Goal: Information Seeking & Learning: Learn about a topic

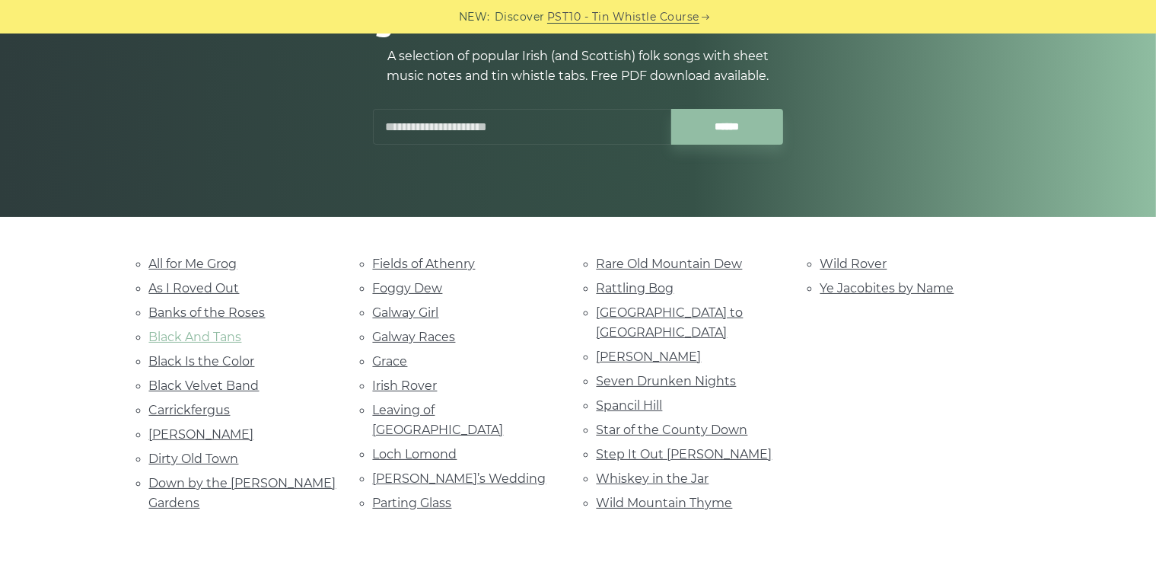
click at [237, 333] on link "Black And Tans" at bounding box center [195, 336] width 93 height 14
click at [466, 406] on link "Leaving of [GEOGRAPHIC_DATA]" at bounding box center [438, 420] width 131 height 34
click at [240, 378] on link "Black Velvet Band" at bounding box center [204, 385] width 110 height 14
click at [186, 427] on link "Danny Boy" at bounding box center [201, 434] width 105 height 14
click at [208, 451] on link "Dirty Old Town" at bounding box center [194, 458] width 90 height 14
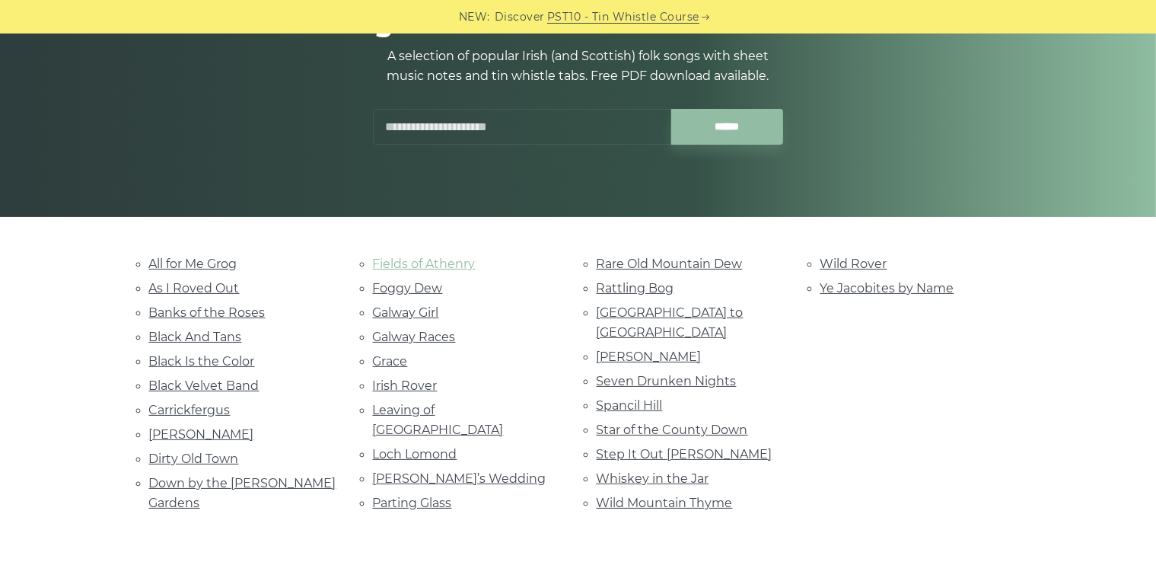
click at [409, 259] on link "Fields of Athenry" at bounding box center [424, 263] width 103 height 14
click at [621, 471] on link "Whiskey in the Jar" at bounding box center [653, 478] width 113 height 14
click at [887, 285] on link "Ye Jacobites by Name" at bounding box center [887, 288] width 134 height 14
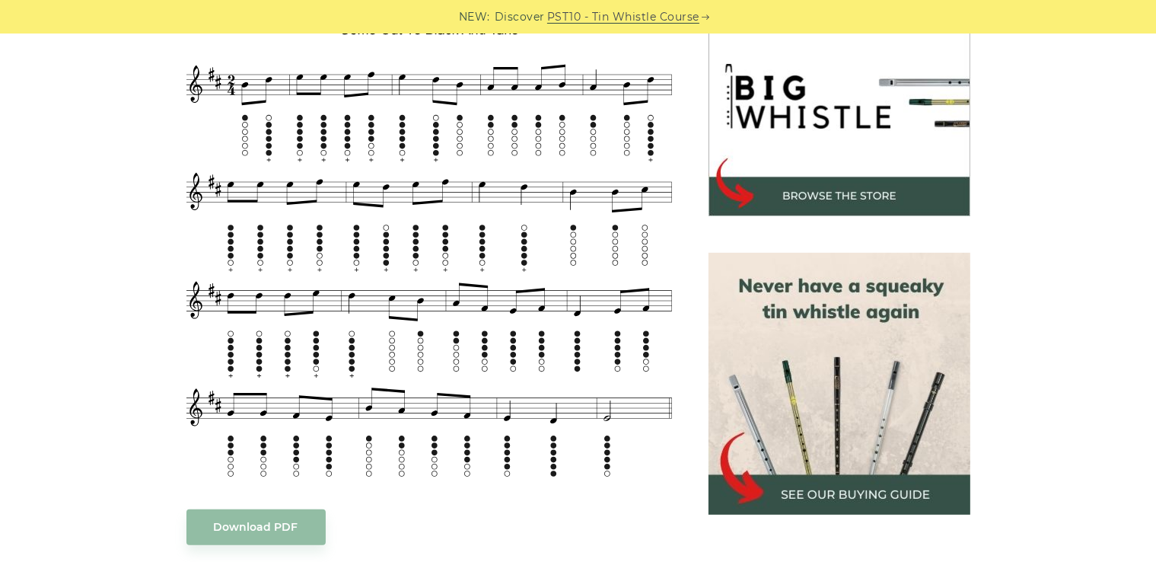
scroll to position [457, 0]
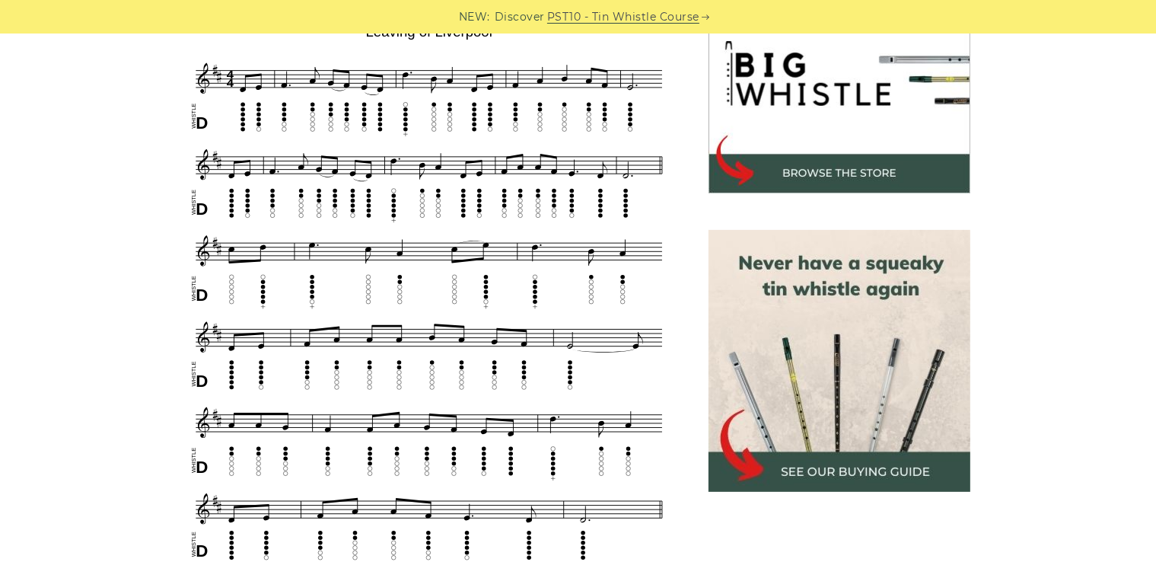
scroll to position [457, 0]
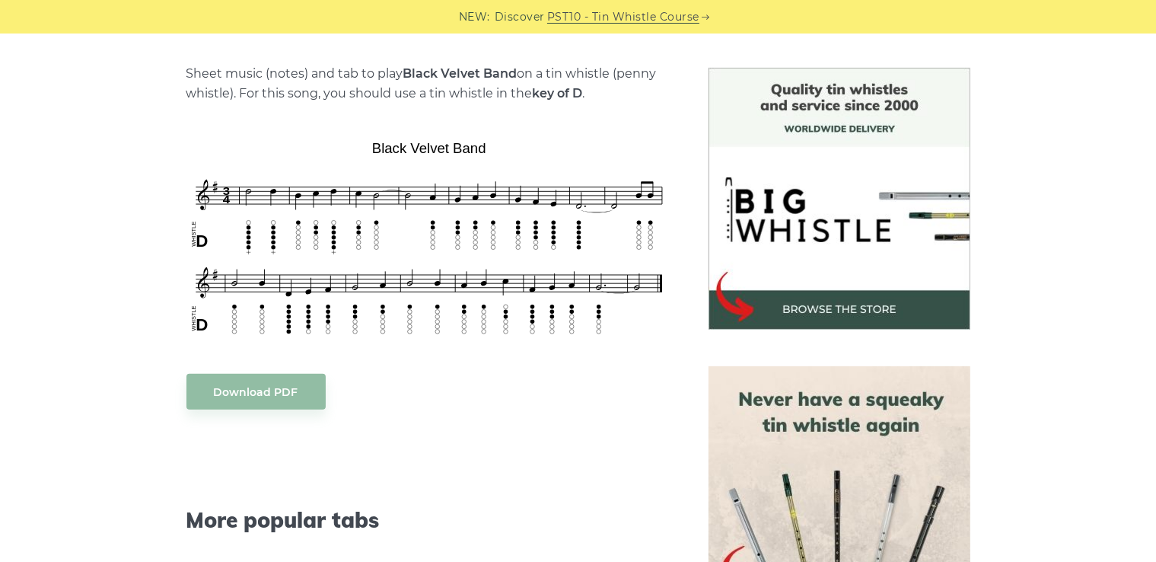
scroll to position [380, 0]
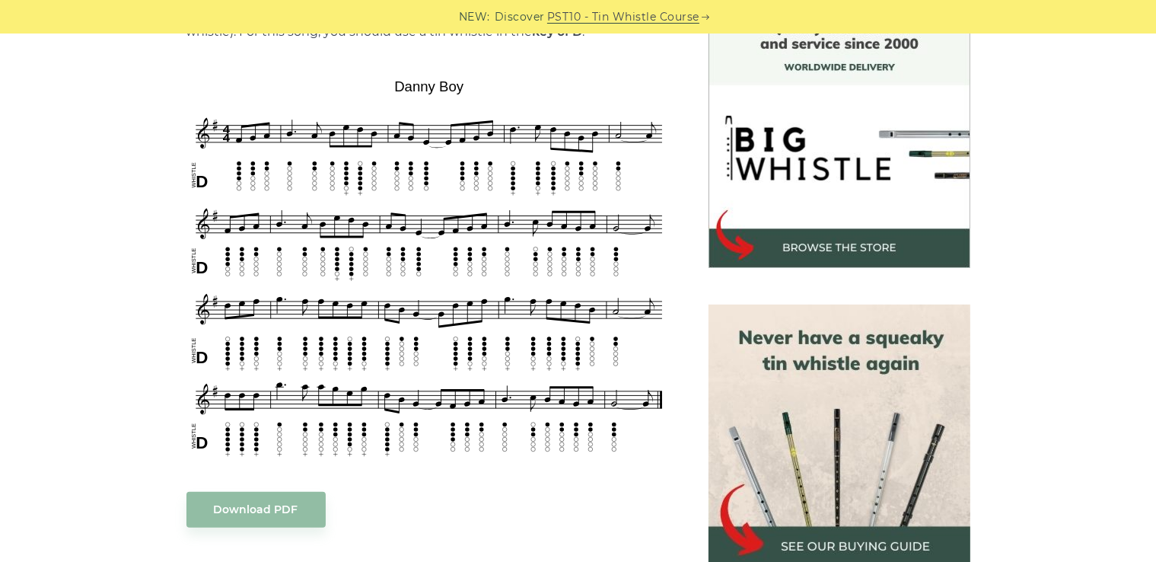
scroll to position [457, 0]
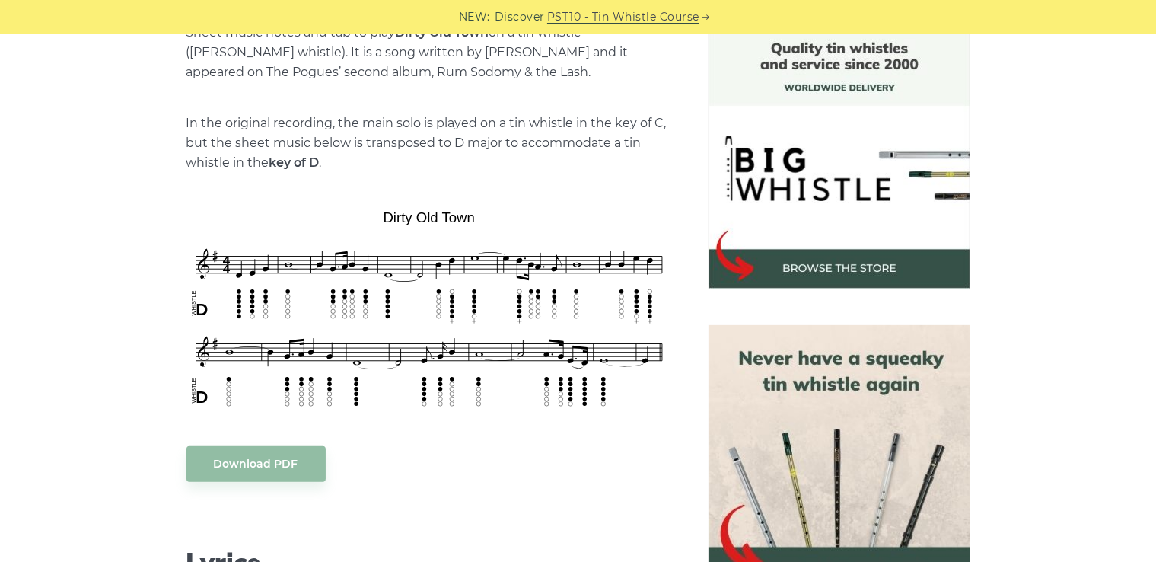
scroll to position [457, 0]
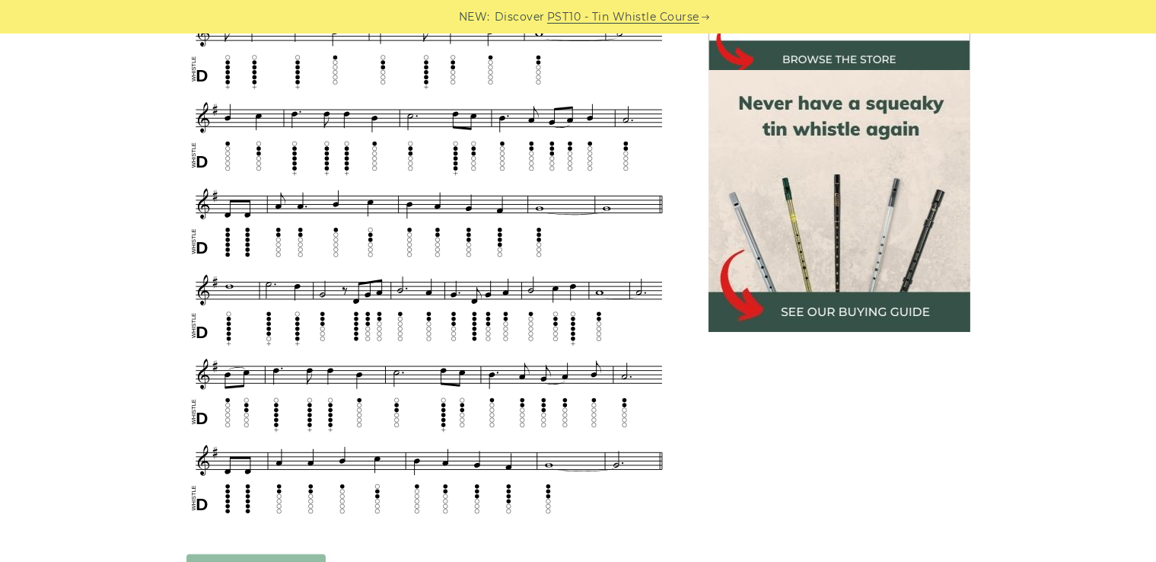
scroll to position [685, 0]
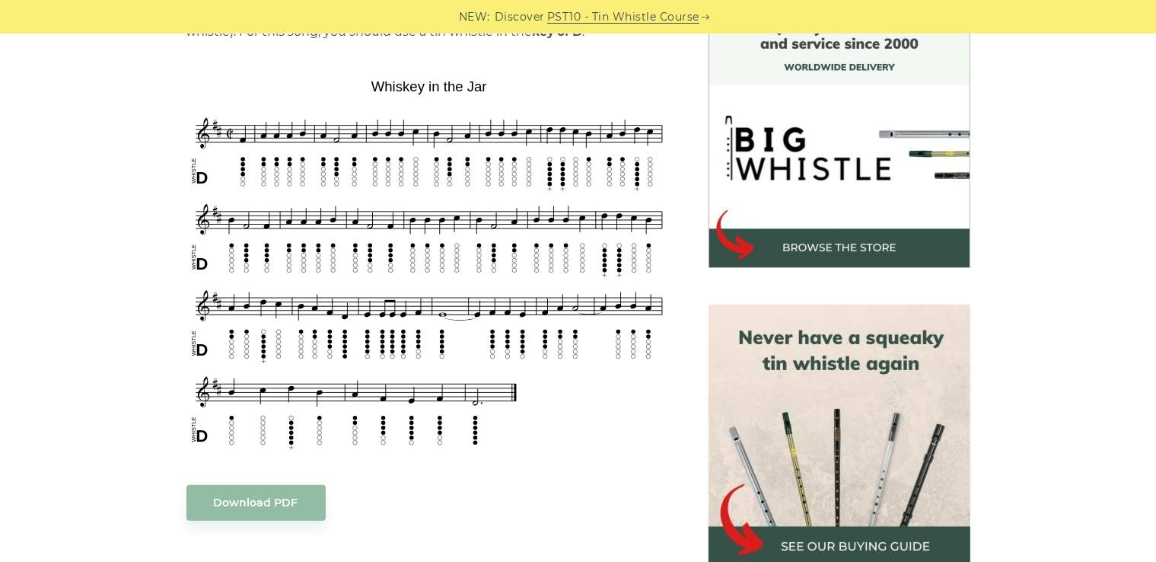
scroll to position [457, 0]
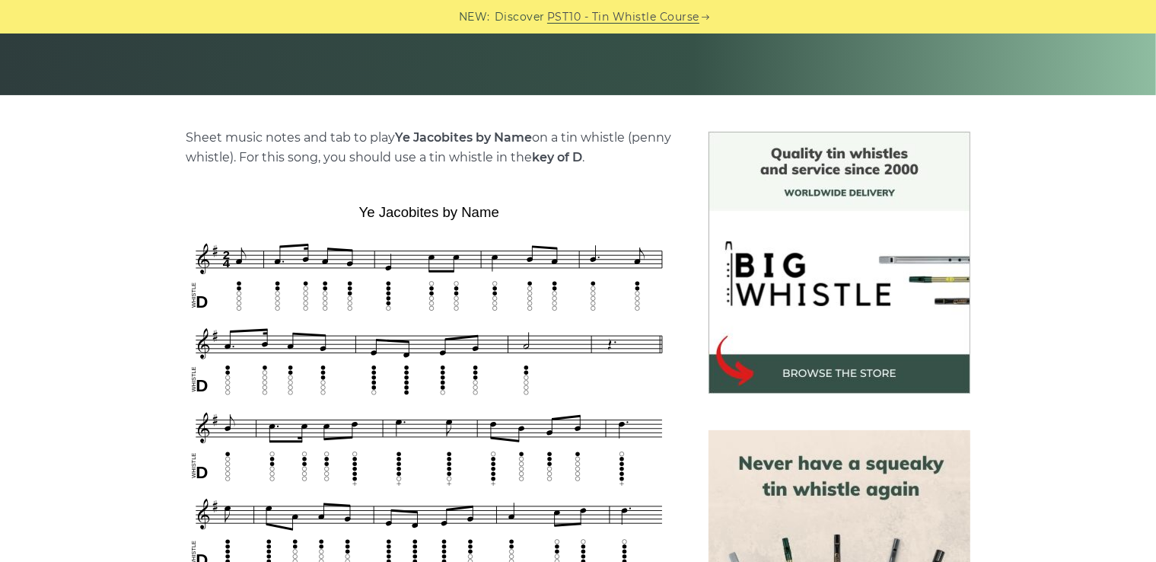
scroll to position [457, 0]
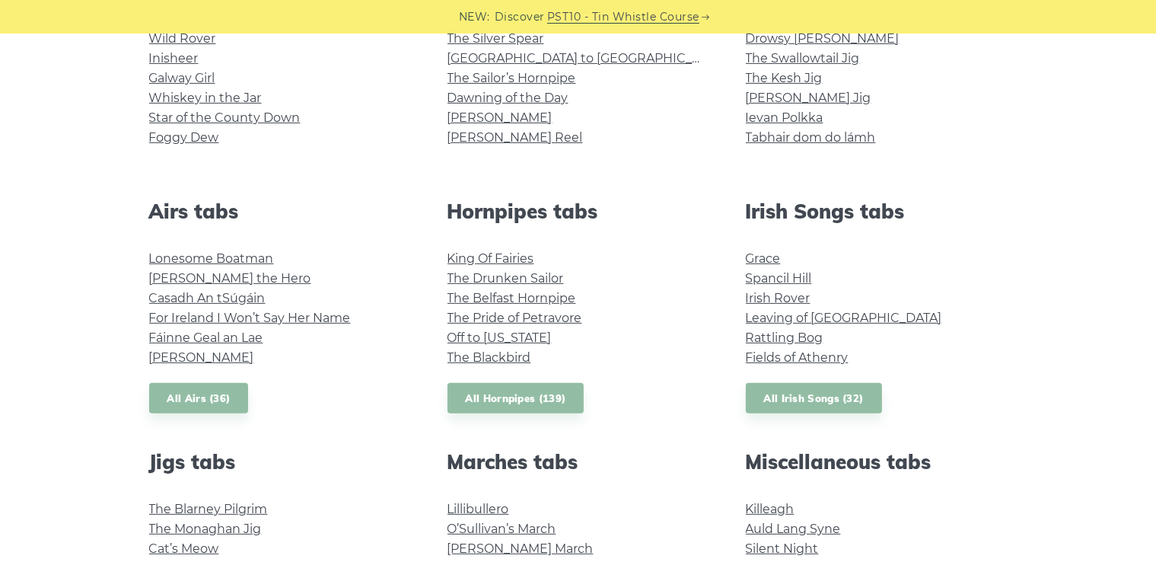
click at [475, 266] on li "King Of Fairies" at bounding box center [578, 259] width 262 height 20
click at [481, 255] on link "King Of Fairies" at bounding box center [490, 258] width 87 height 14
click at [237, 265] on link "Lonesome Boatman" at bounding box center [211, 258] width 125 height 14
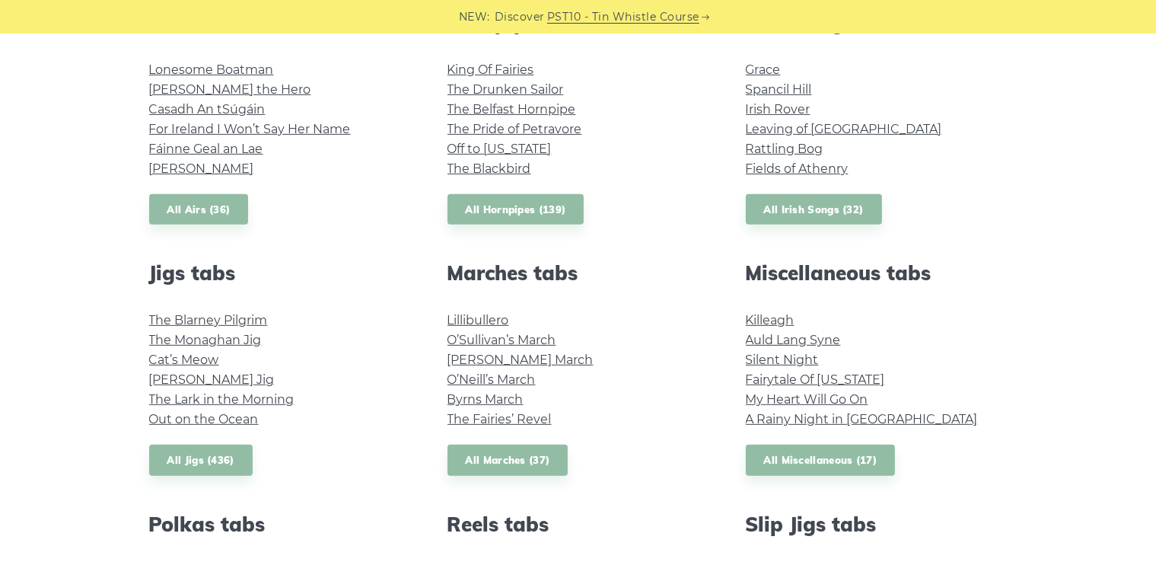
scroll to position [685, 0]
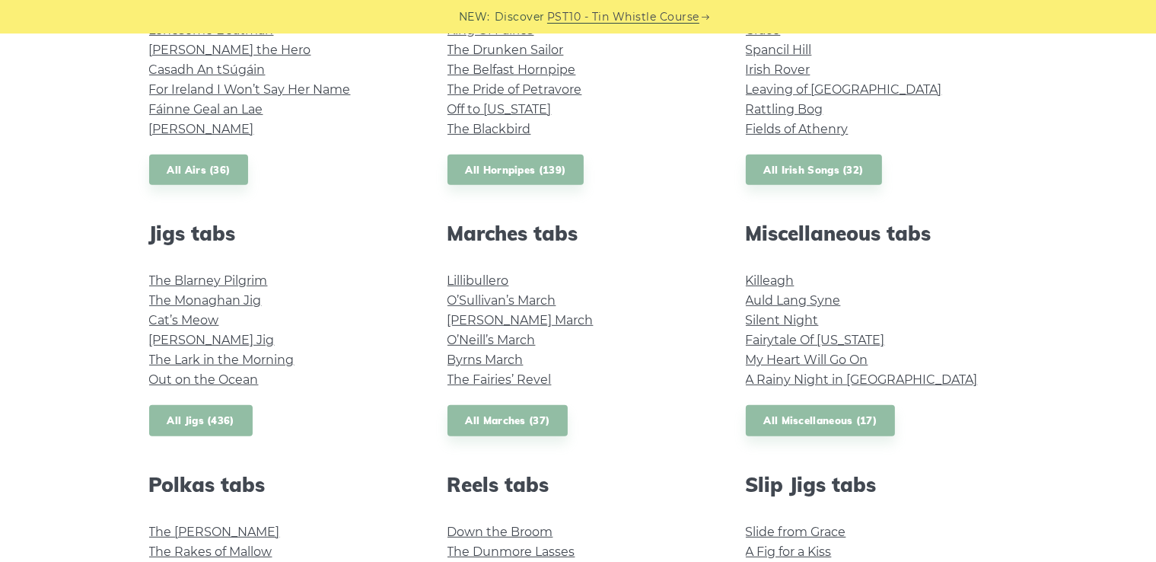
click at [236, 419] on link "All Jigs (436)" at bounding box center [200, 420] width 103 height 31
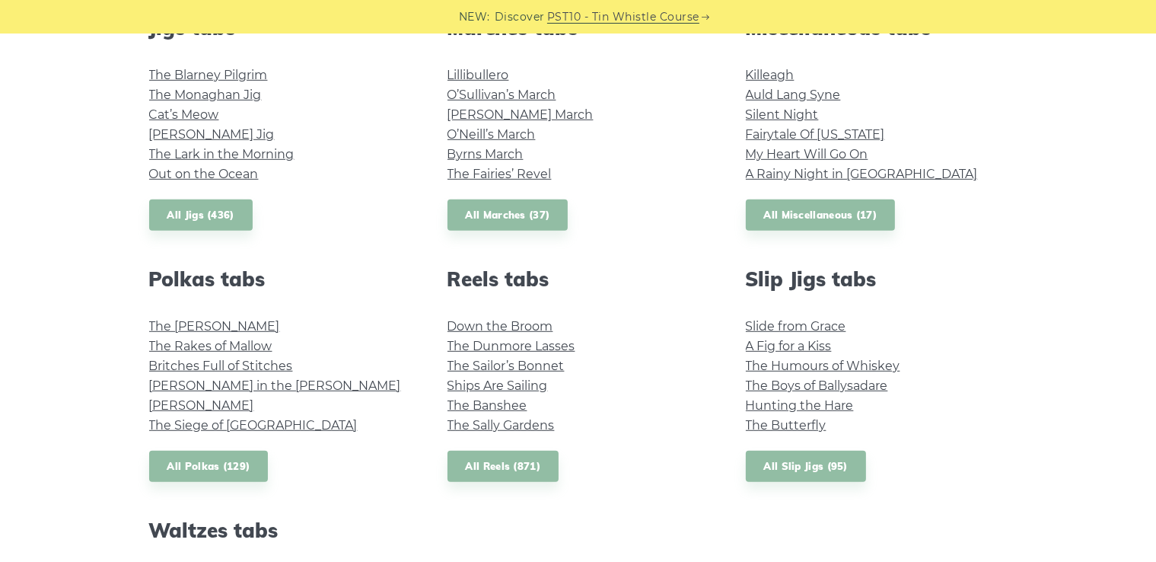
scroll to position [989, 0]
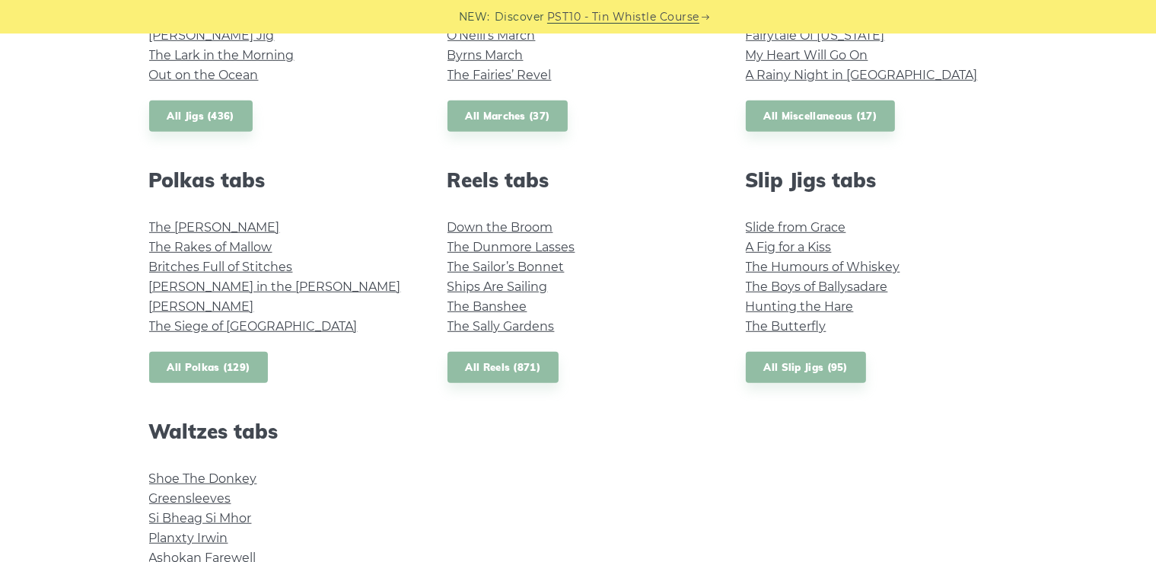
click at [234, 366] on link "All Polkas (129)" at bounding box center [208, 367] width 119 height 31
click at [828, 373] on link "All Slip Jigs (95)" at bounding box center [806, 367] width 120 height 31
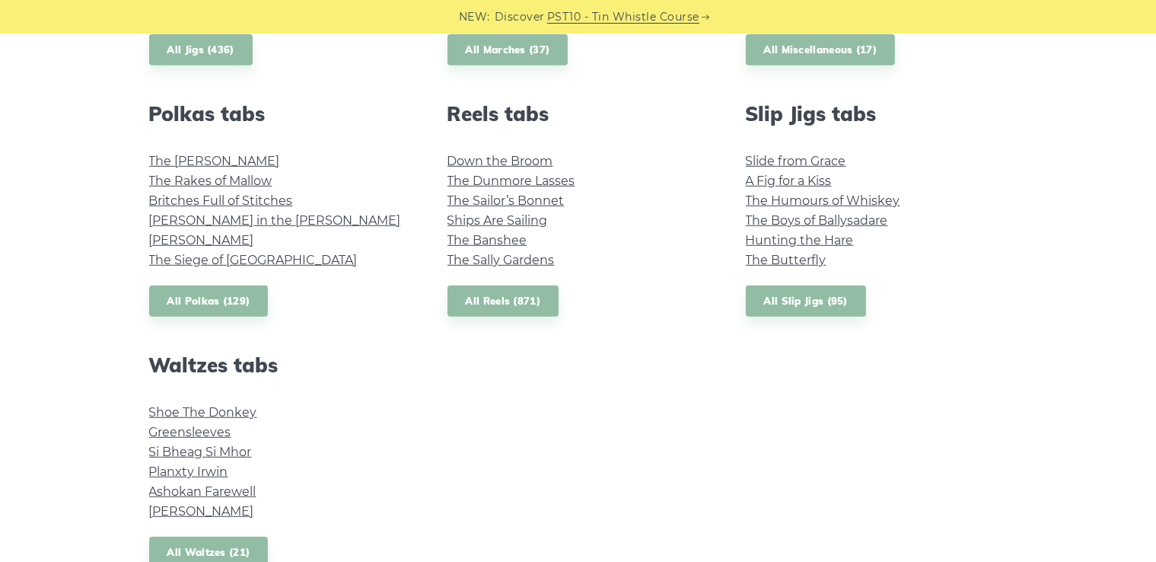
scroll to position [1217, 0]
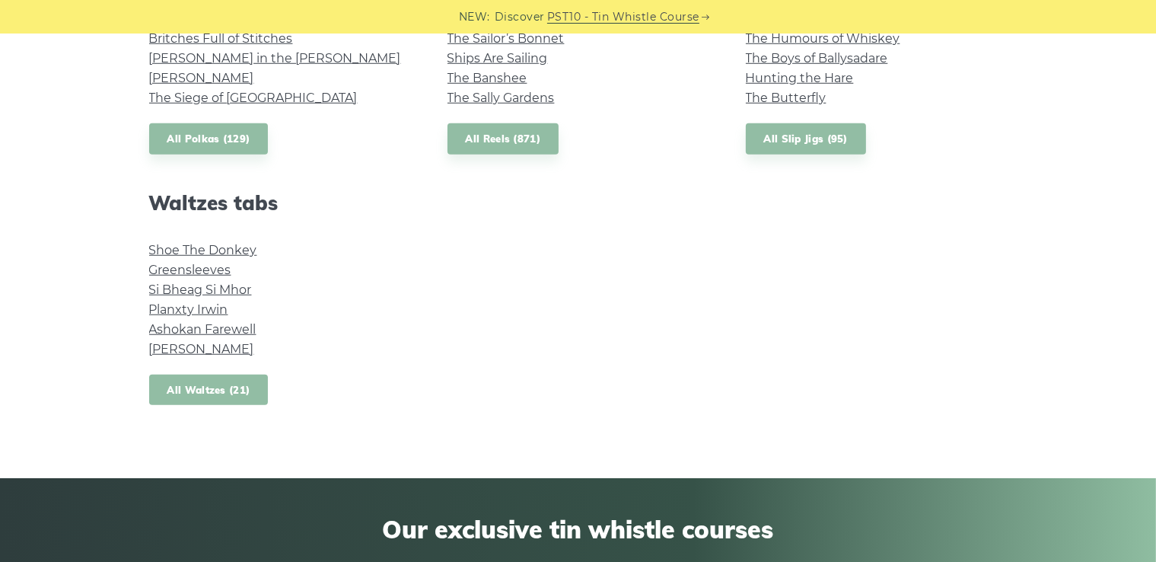
click at [249, 388] on link "All Waltzes (21)" at bounding box center [208, 389] width 119 height 31
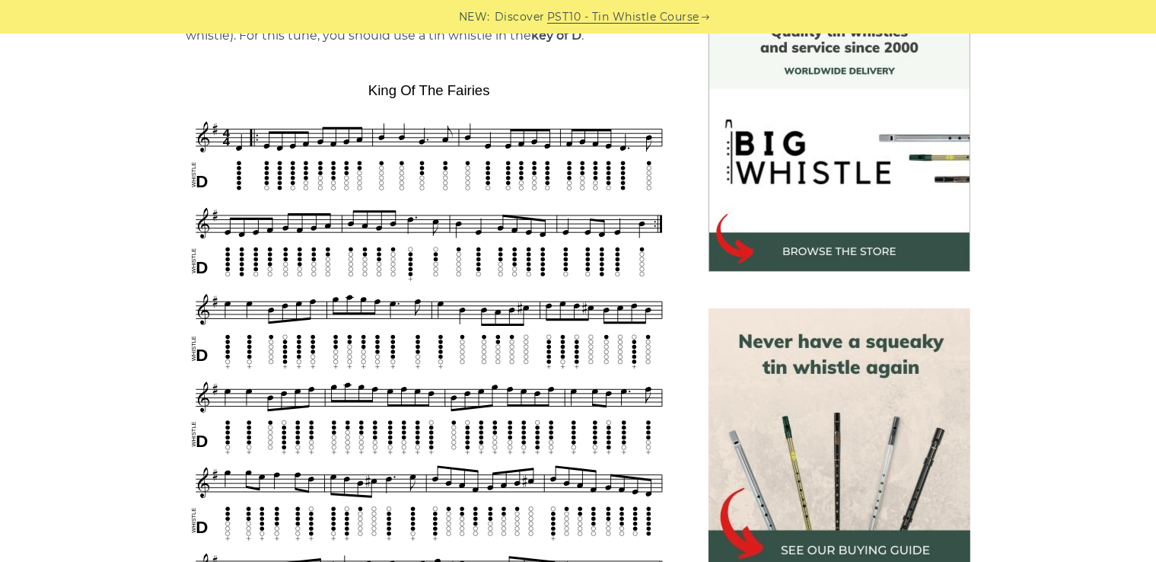
scroll to position [457, 0]
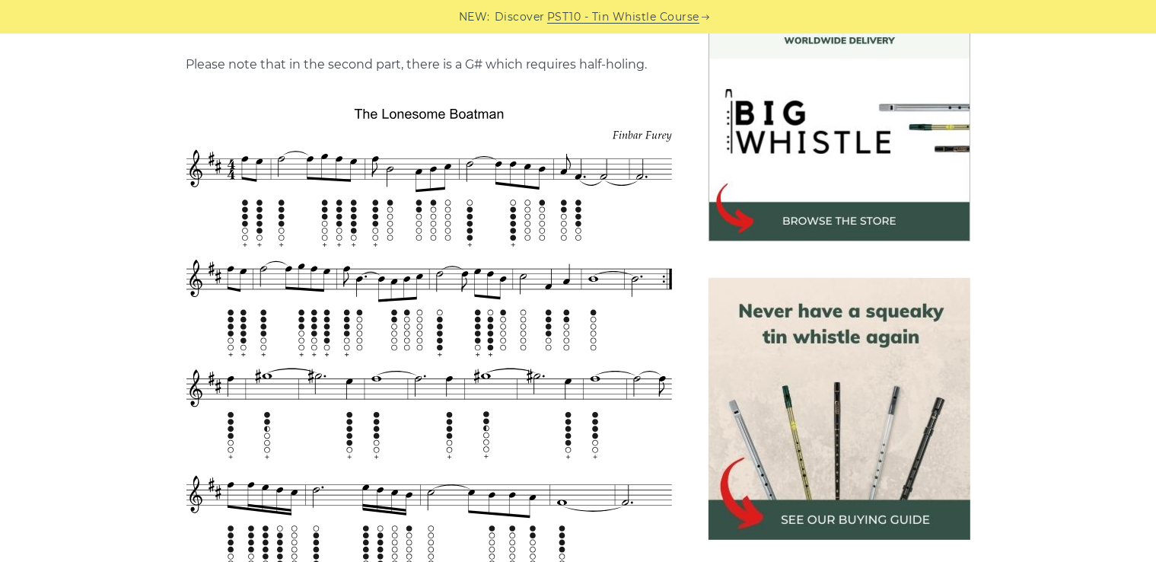
scroll to position [533, 0]
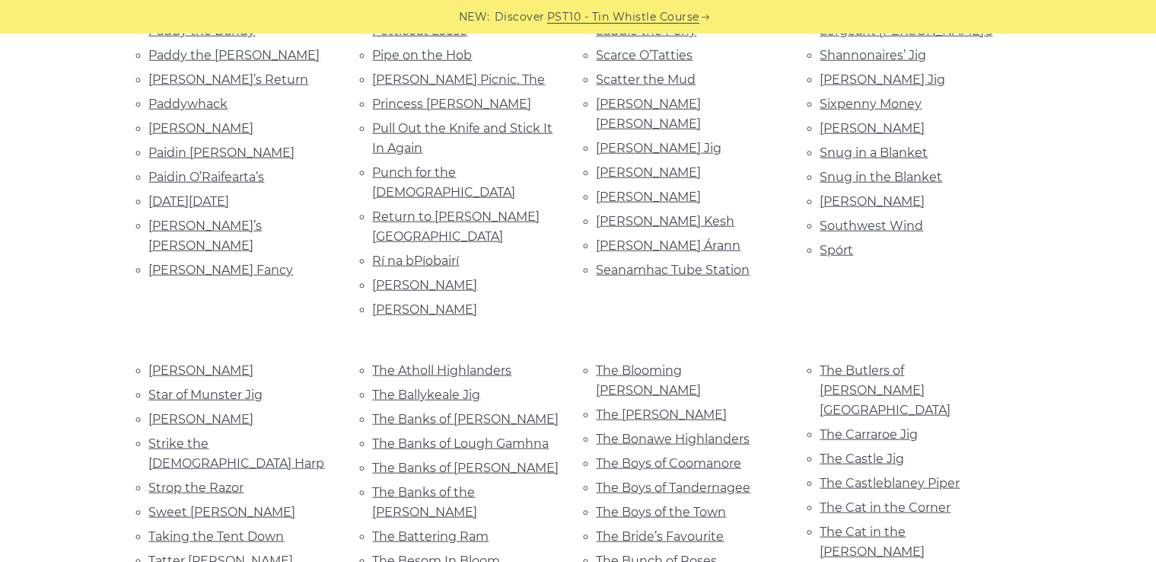
scroll to position [1750, 0]
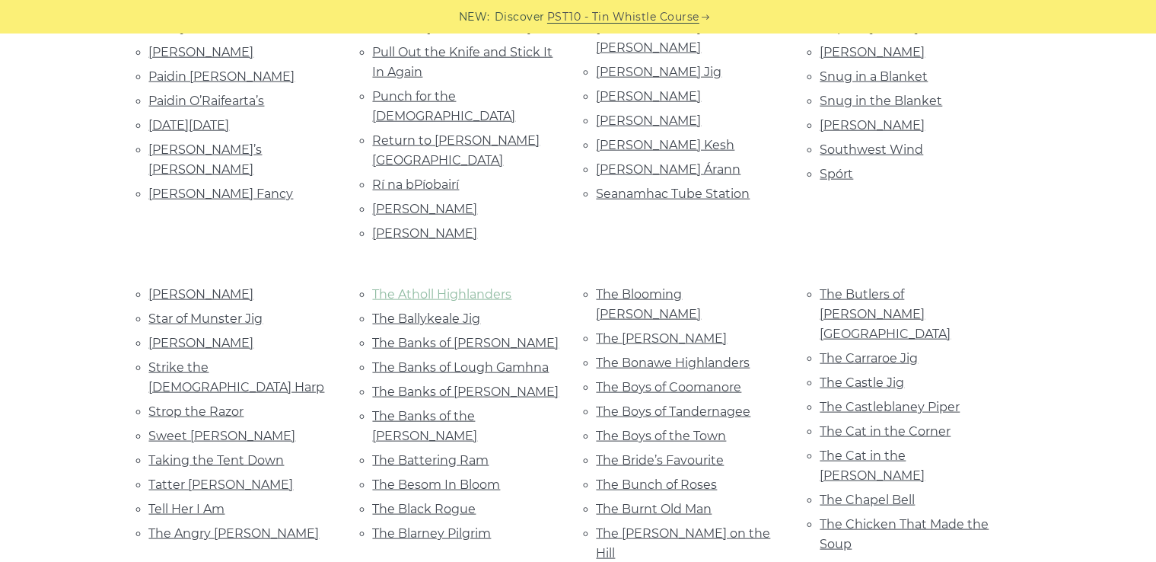
click at [497, 287] on link "The Atholl Highlanders" at bounding box center [442, 294] width 139 height 14
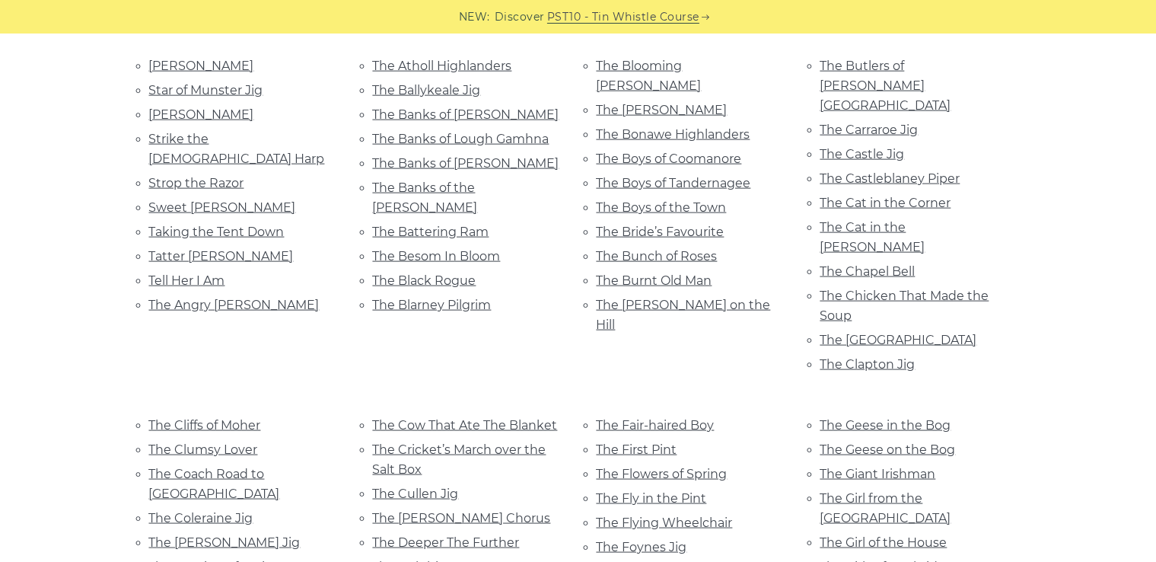
scroll to position [2055, 0]
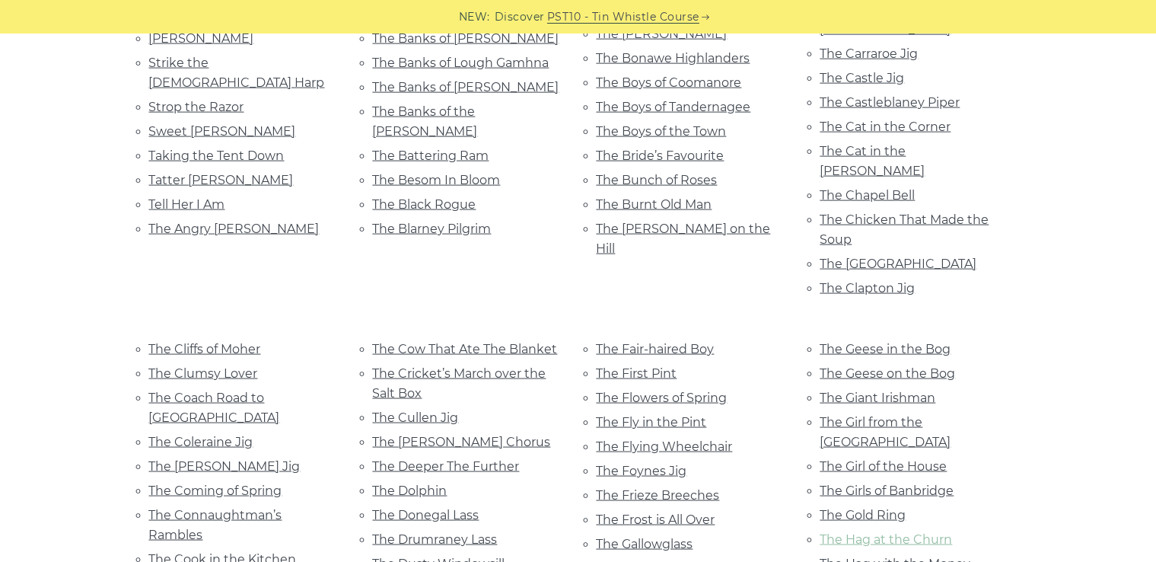
click at [916, 339] on ul "The Geese in the Bog The Geese on the Bog The Giant Irishman The Girl from the …" at bounding box center [913, 468] width 187 height 259
click at [919, 532] on link "The Hag at the Churn" at bounding box center [886, 539] width 132 height 14
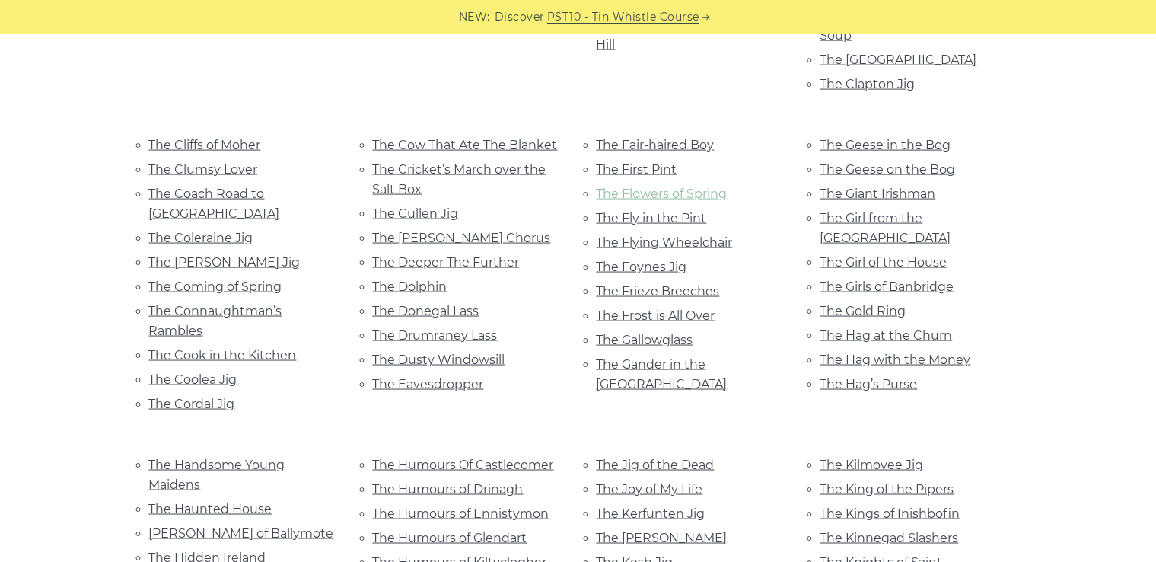
scroll to position [2283, 0]
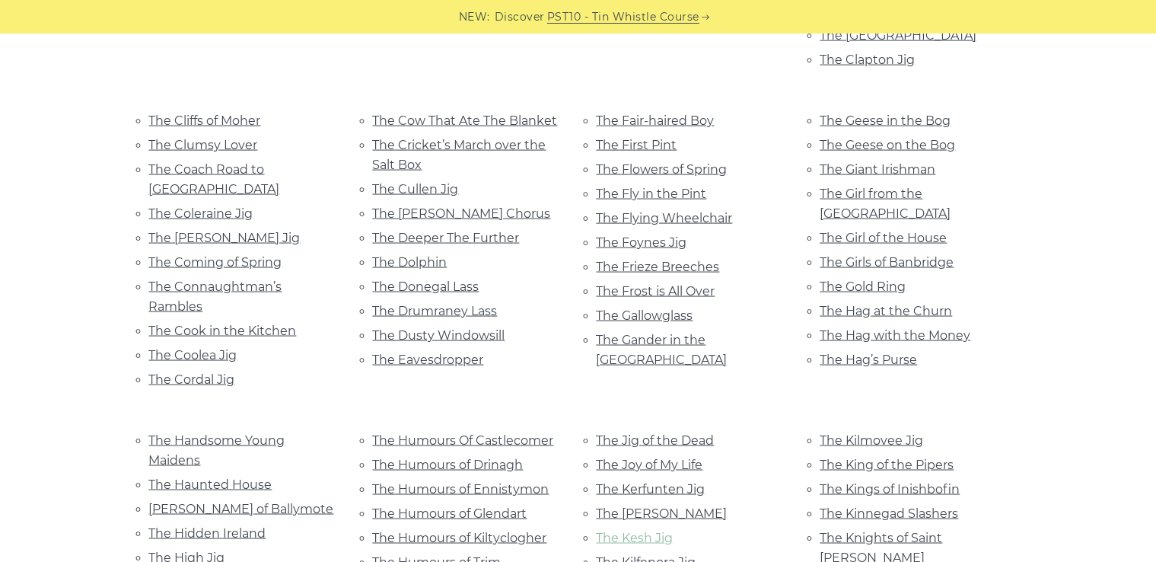
click at [654, 530] on link "The Kesh Jig" at bounding box center [635, 537] width 77 height 14
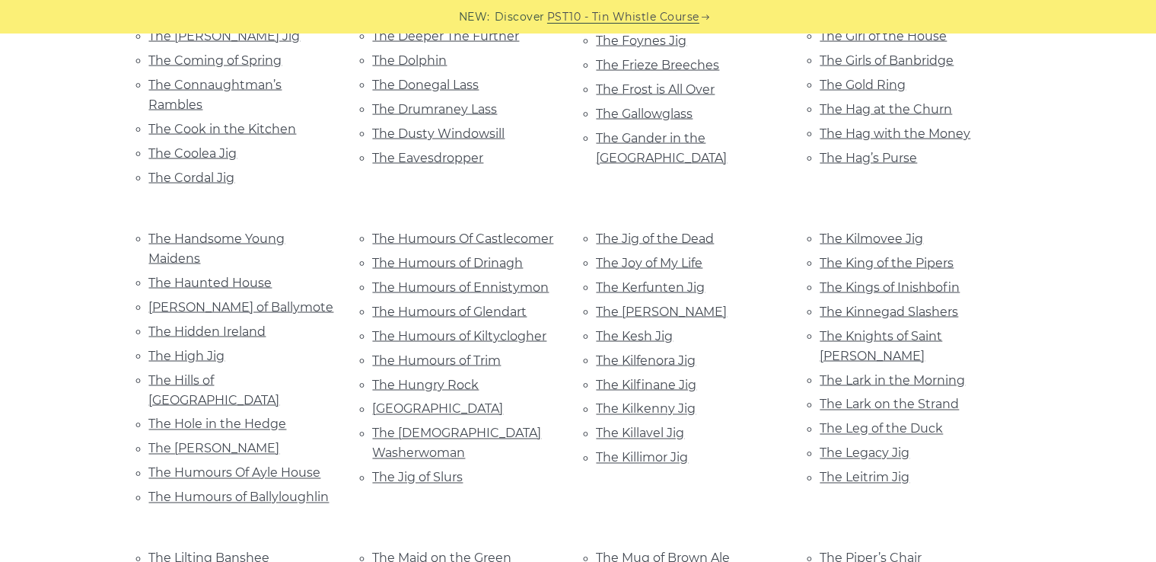
scroll to position [2511, 0]
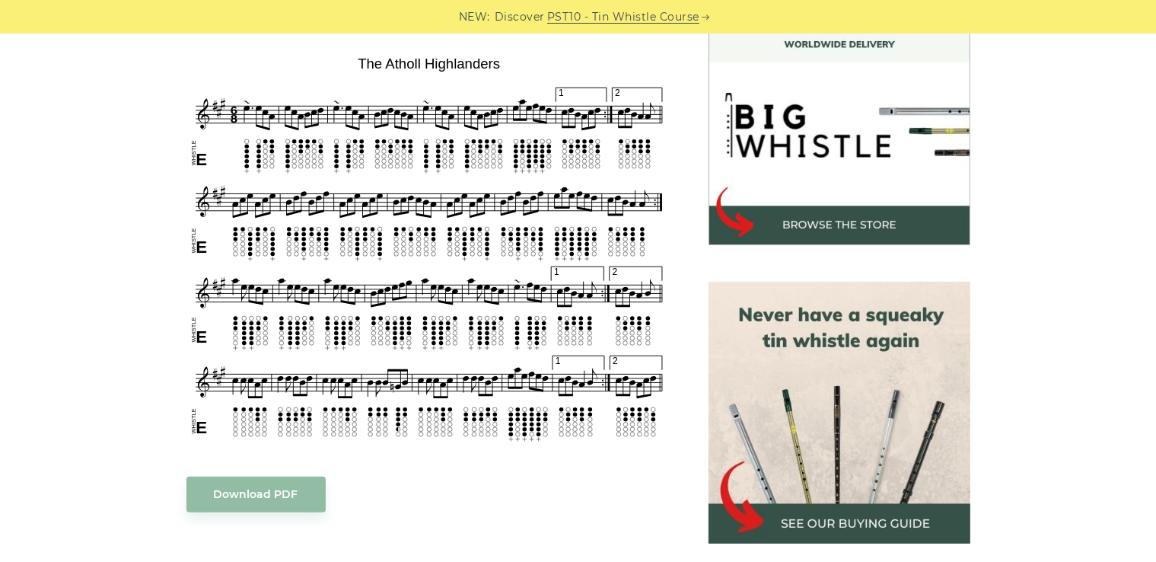
scroll to position [457, 0]
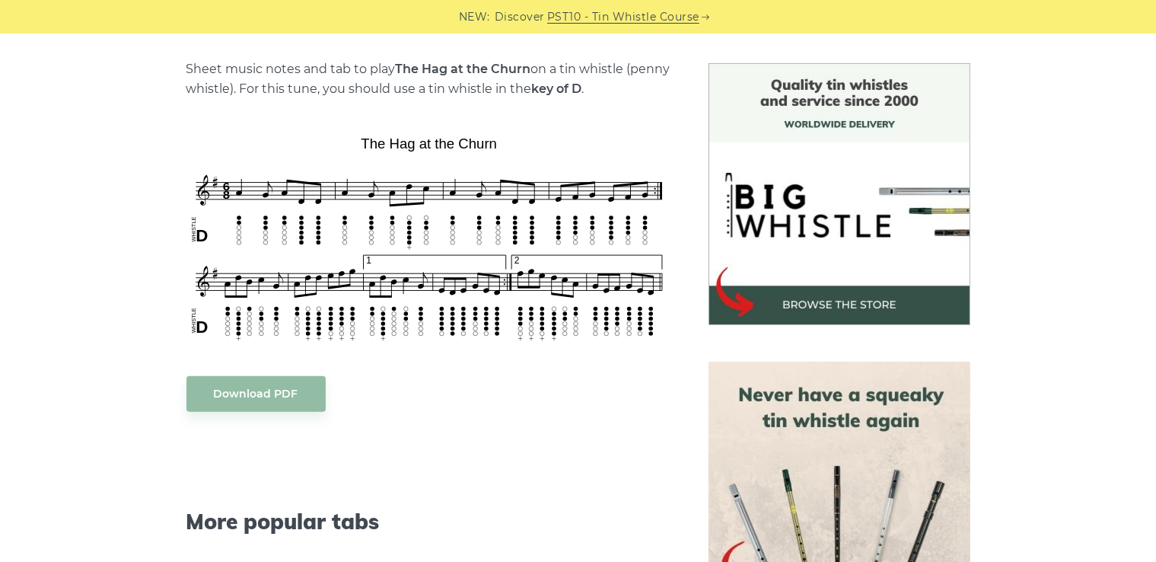
scroll to position [380, 0]
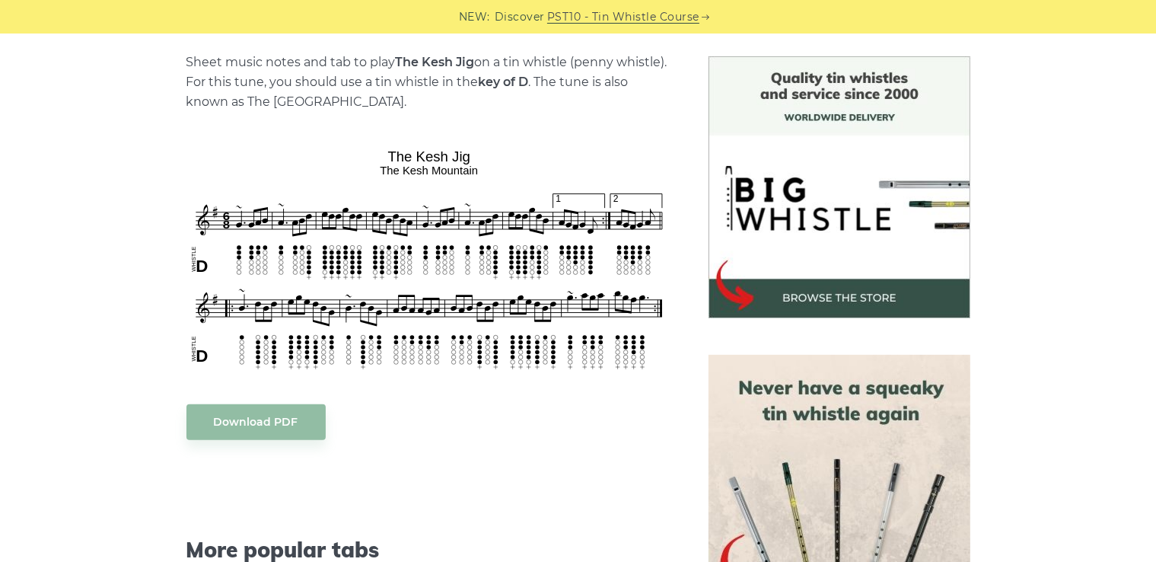
scroll to position [380, 0]
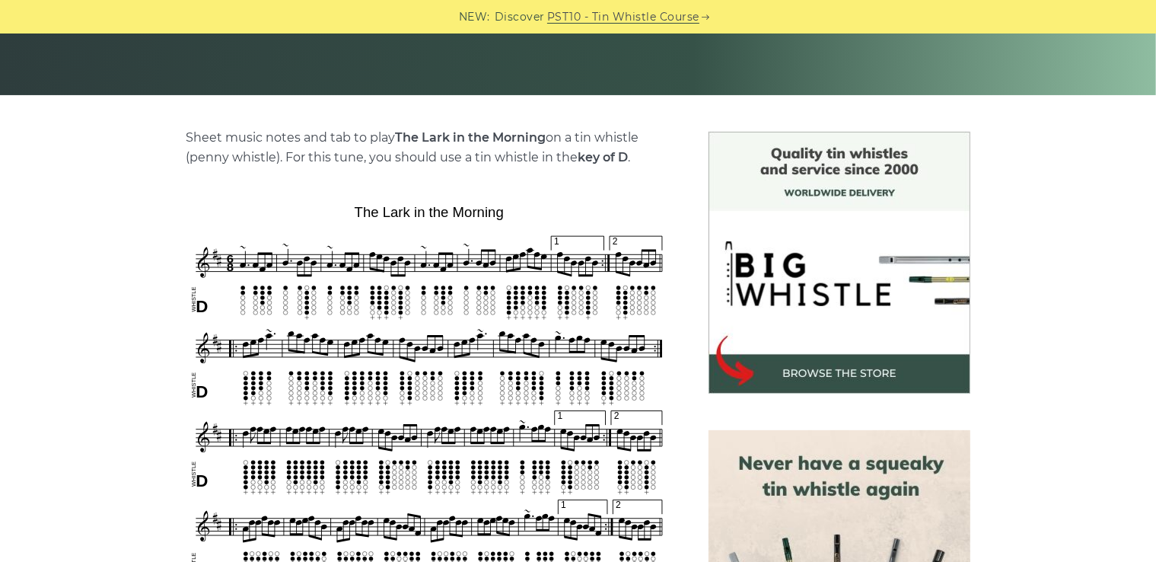
scroll to position [457, 0]
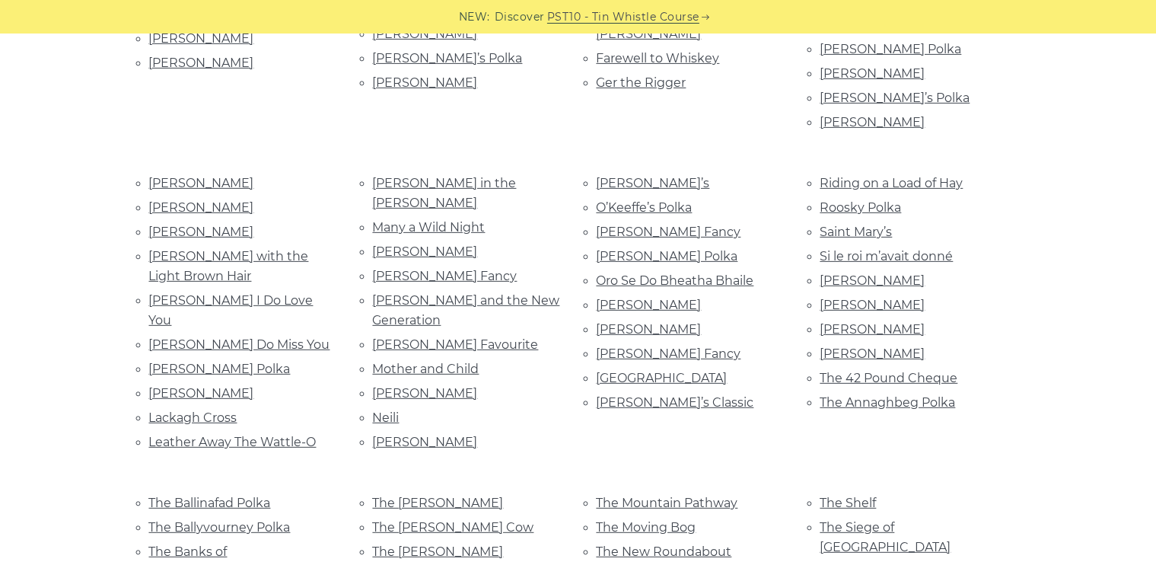
scroll to position [609, 0]
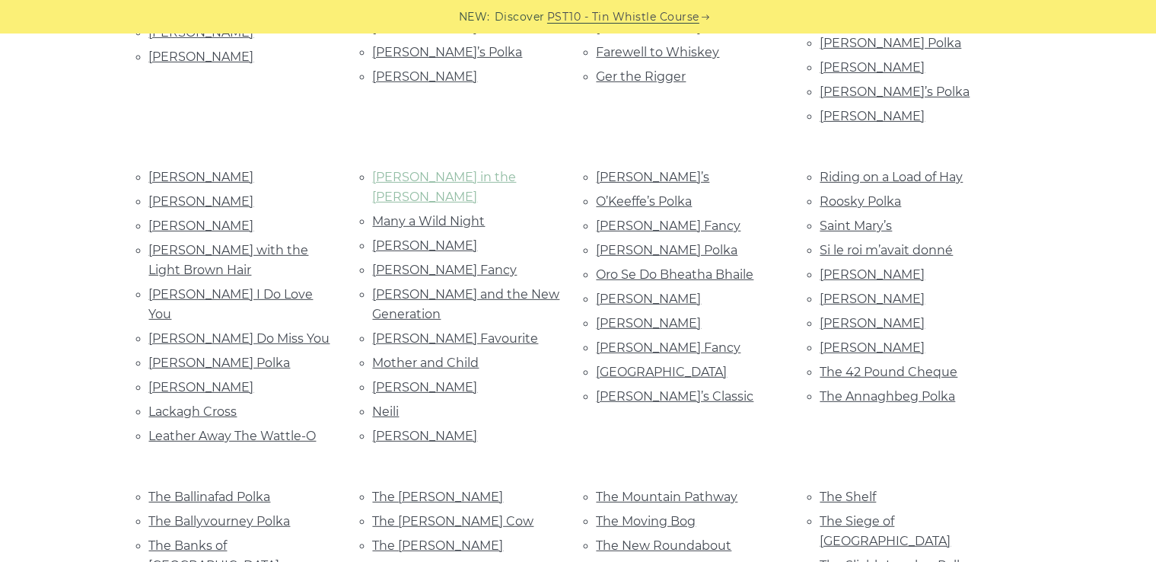
click at [478, 170] on link "Maggie in the Woods" at bounding box center [445, 187] width 144 height 34
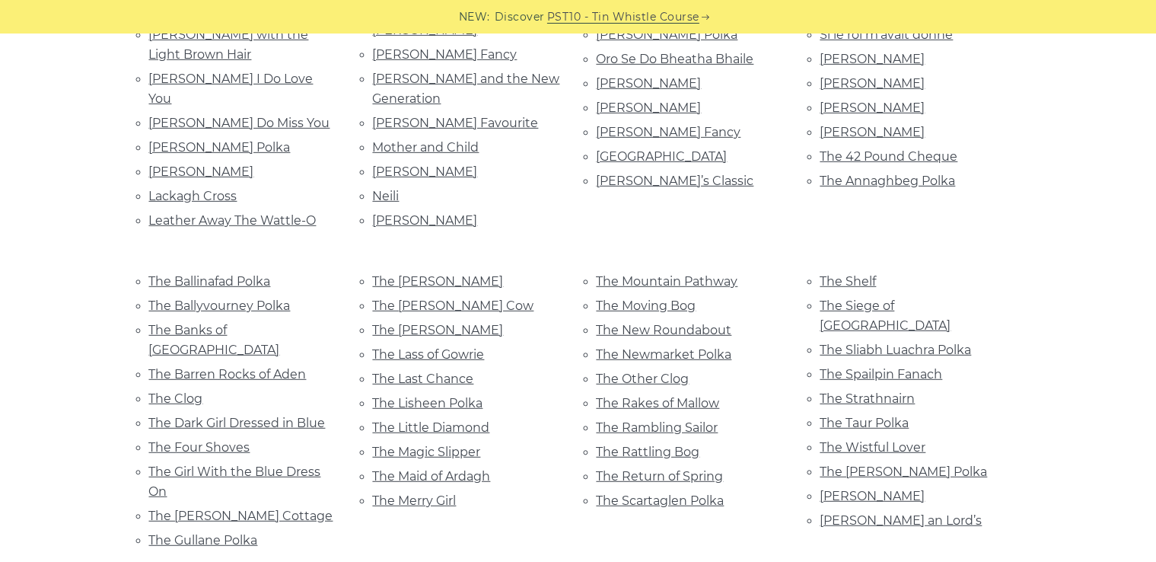
scroll to position [837, 0]
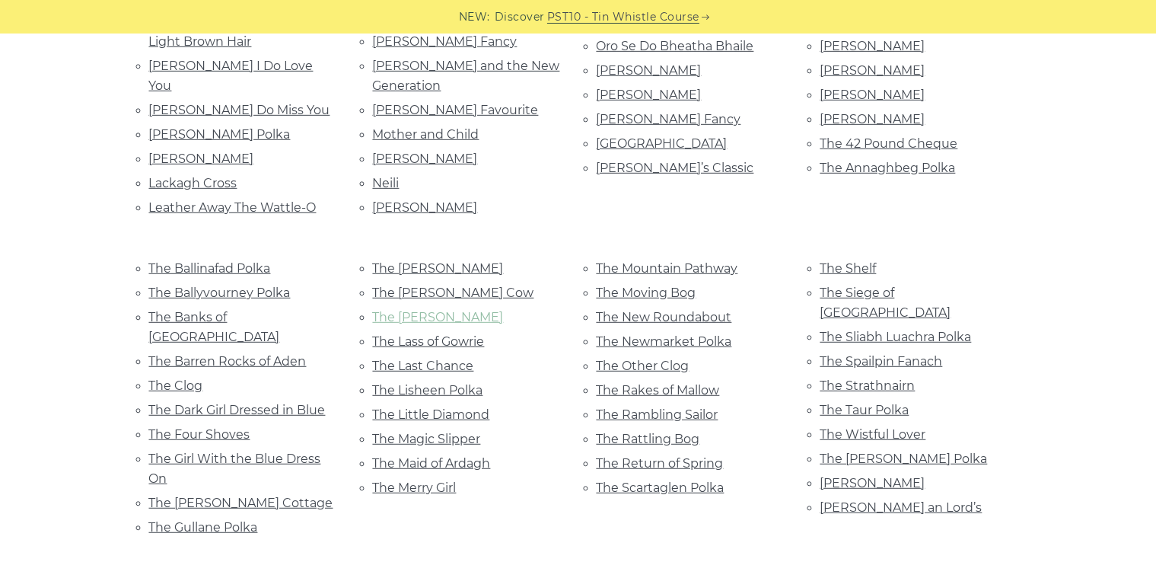
click at [457, 310] on link "The Kerry Polka" at bounding box center [438, 317] width 131 height 14
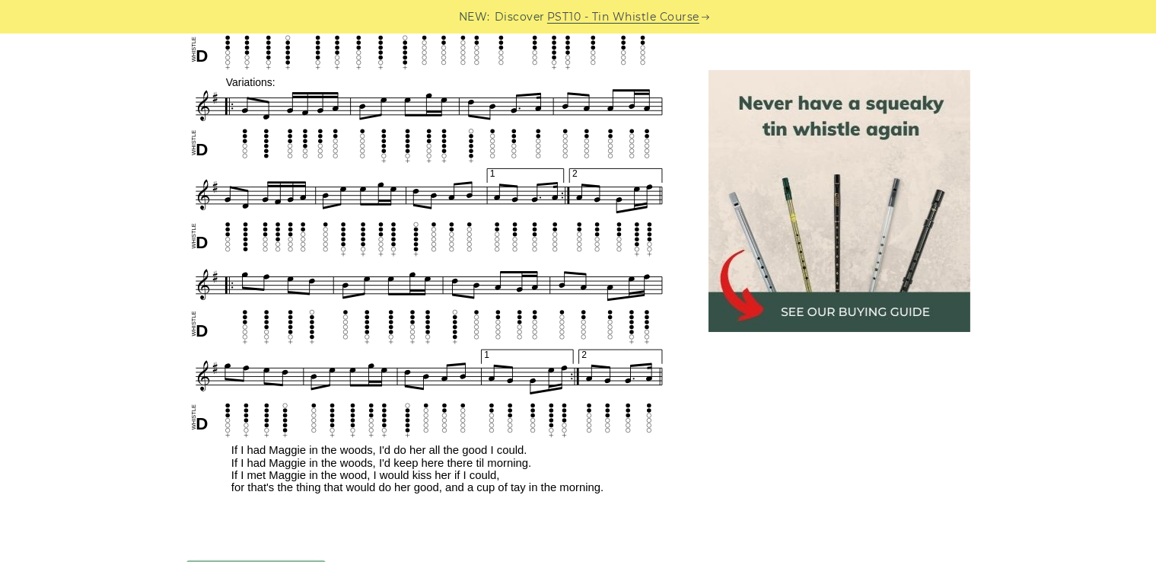
scroll to position [913, 0]
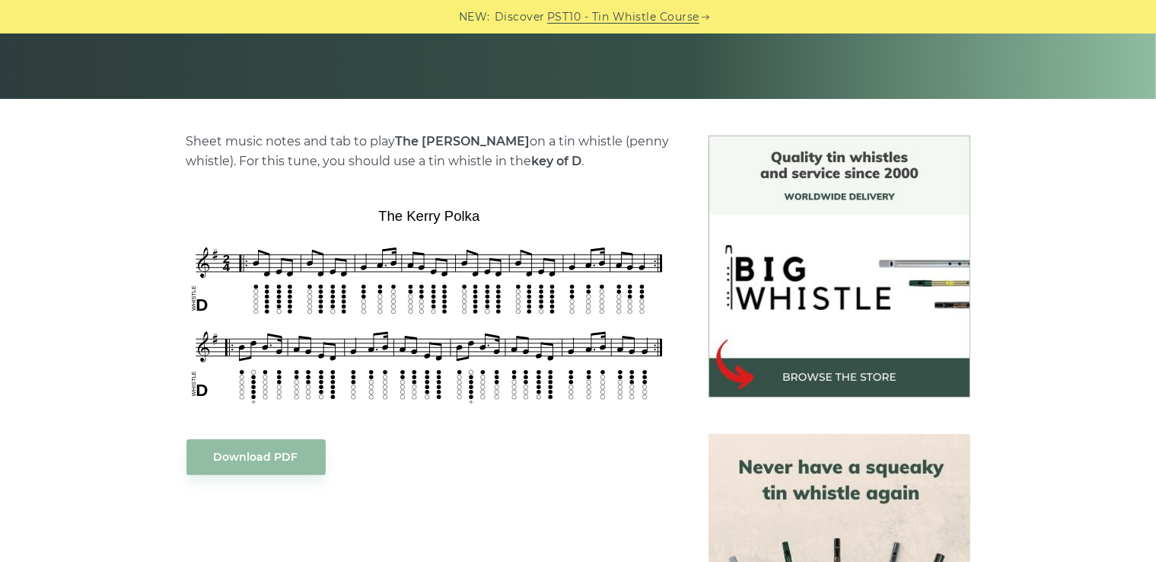
scroll to position [304, 0]
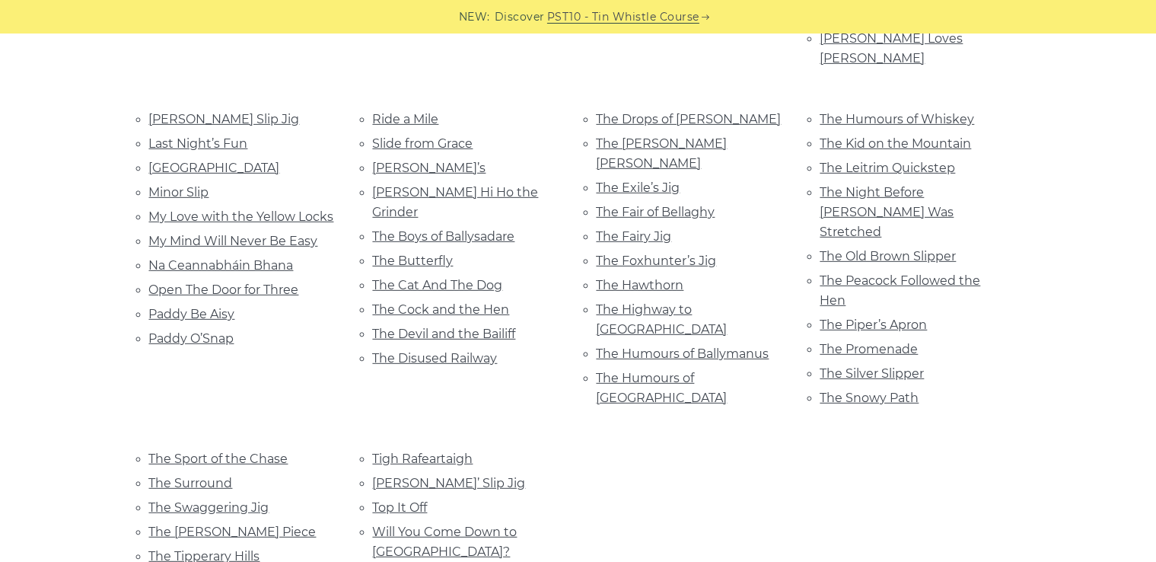
scroll to position [685, 0]
click at [440, 255] on link "The Butterfly" at bounding box center [413, 262] width 81 height 14
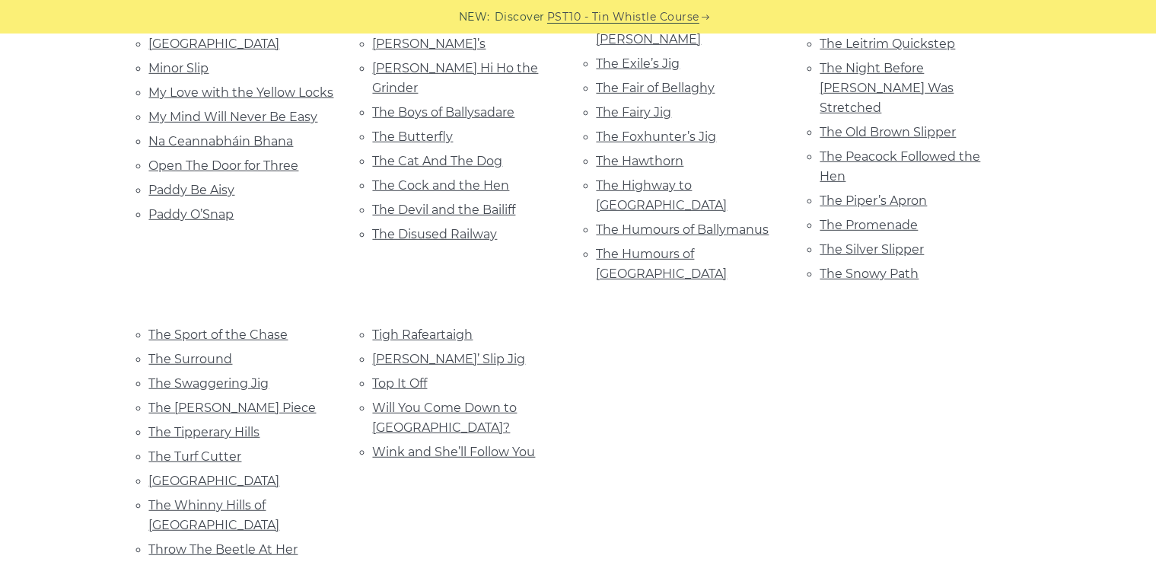
scroll to position [837, 0]
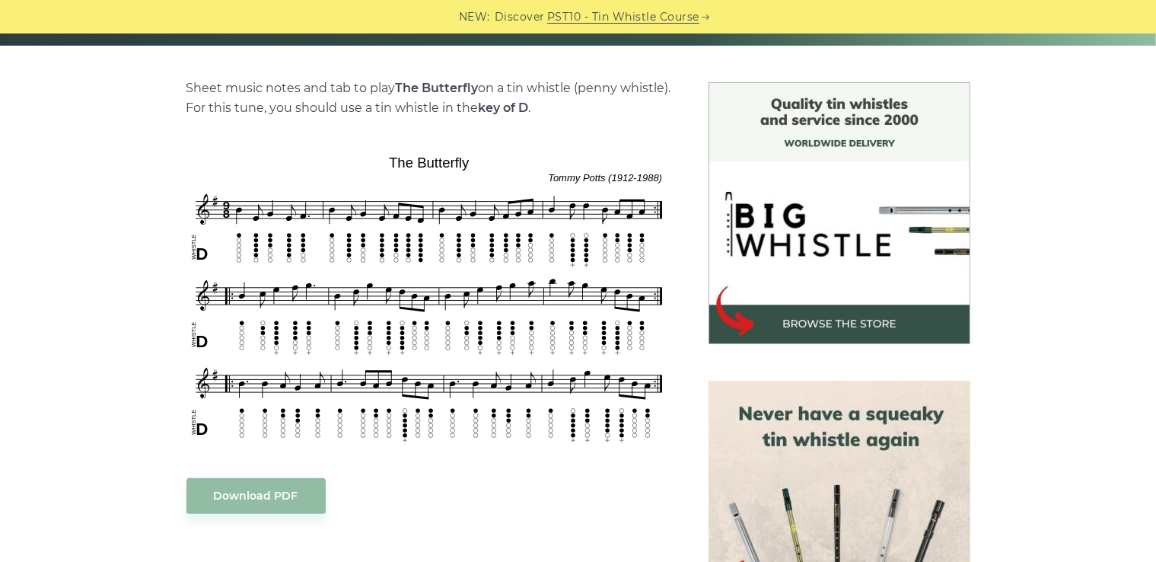
scroll to position [380, 0]
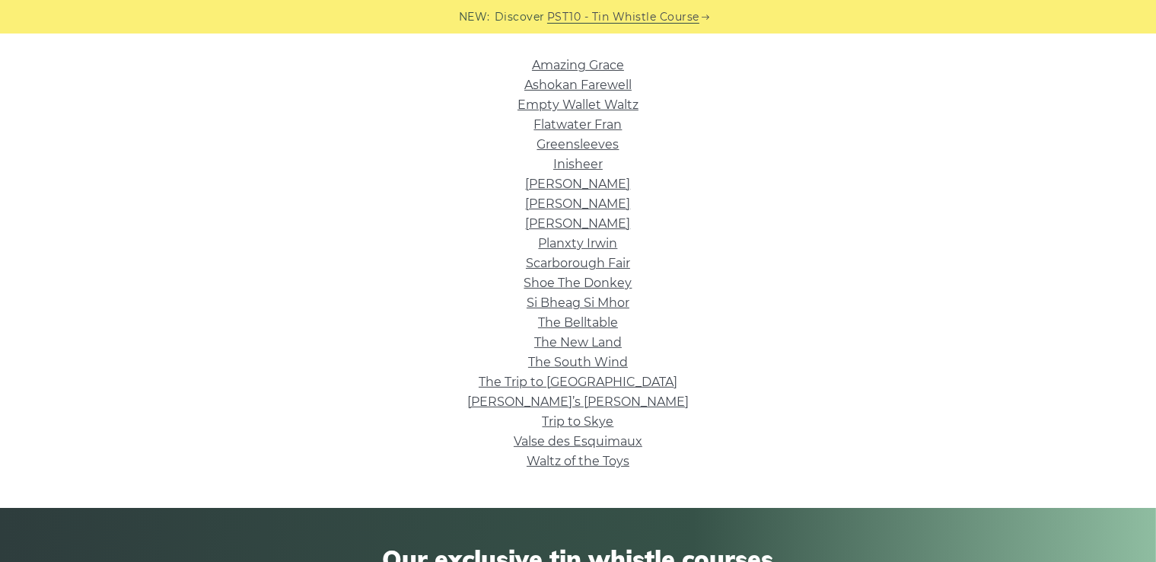
scroll to position [304, 0]
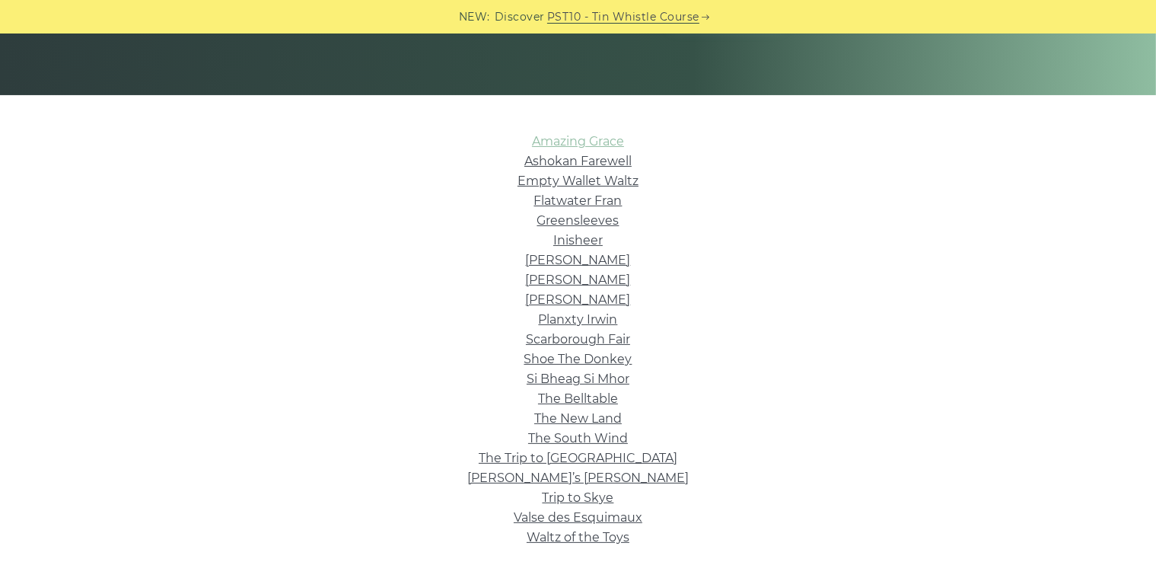
click at [597, 135] on link "Amazing Grace" at bounding box center [578, 141] width 92 height 14
click at [616, 222] on link "Greensleeves" at bounding box center [578, 220] width 82 height 14
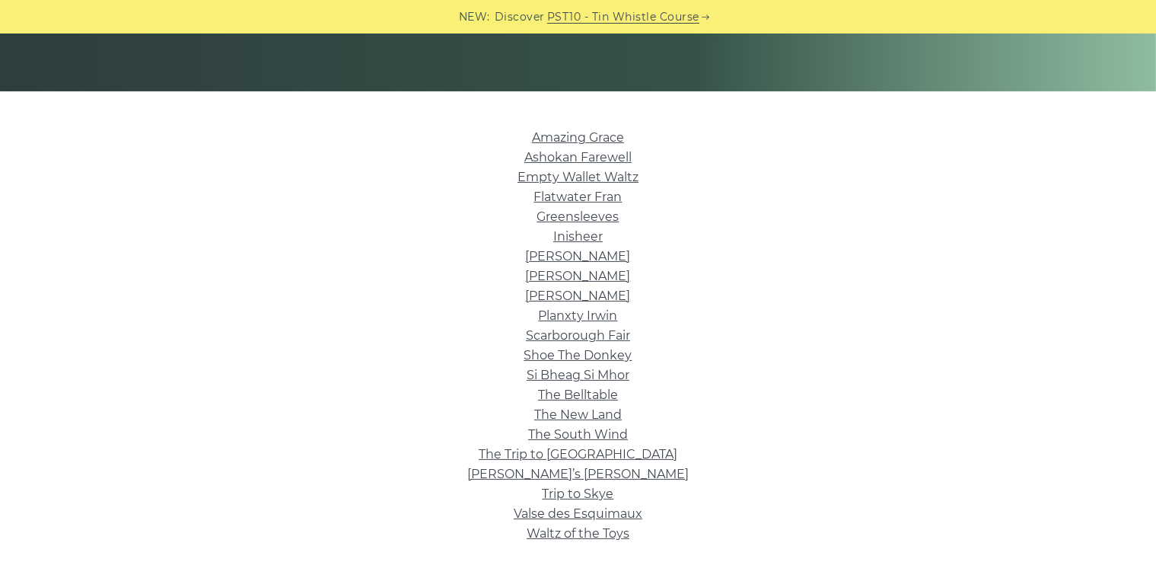
scroll to position [380, 0]
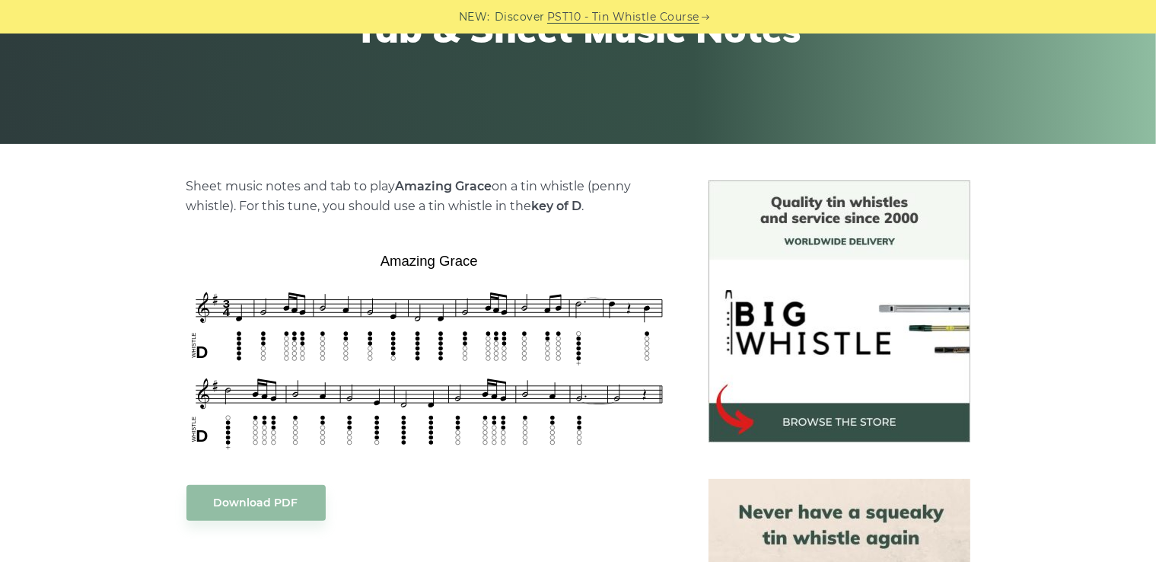
scroll to position [304, 0]
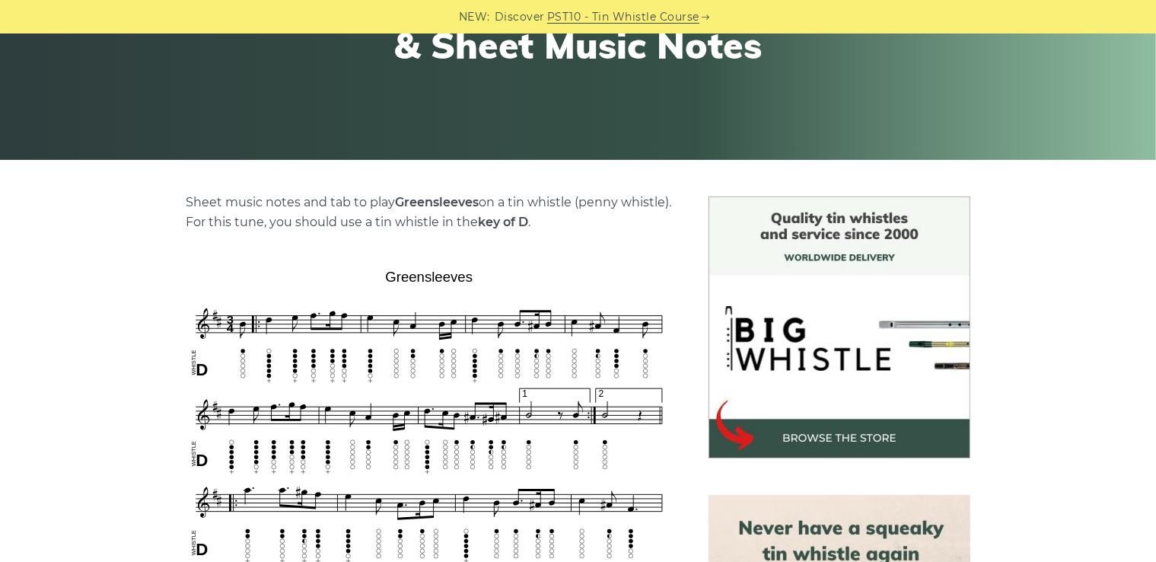
scroll to position [380, 0]
